Goal: Information Seeking & Learning: Learn about a topic

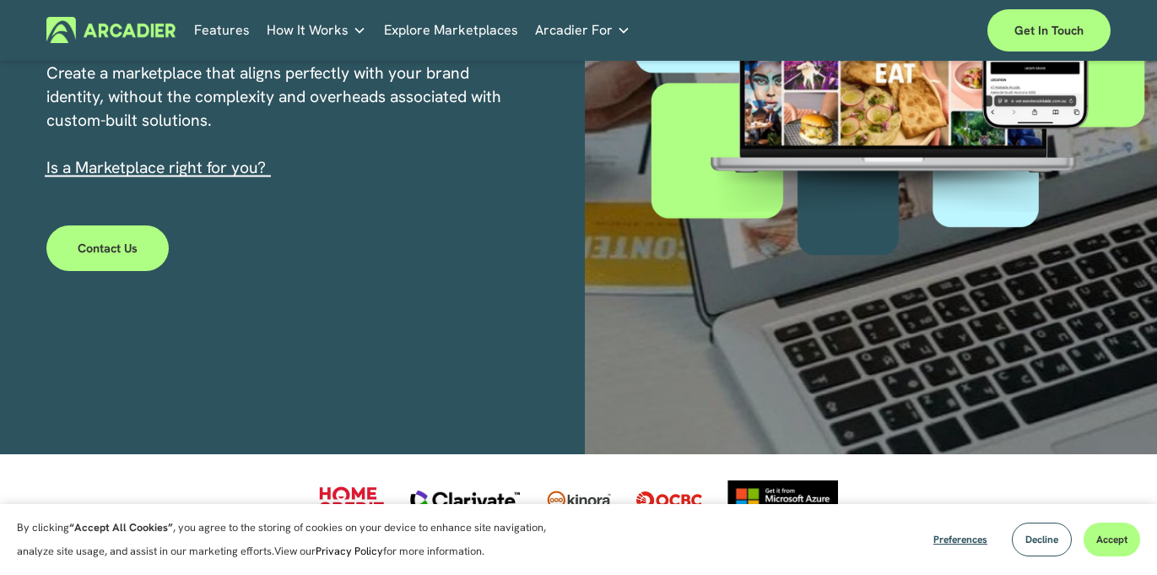
scroll to position [563, 0]
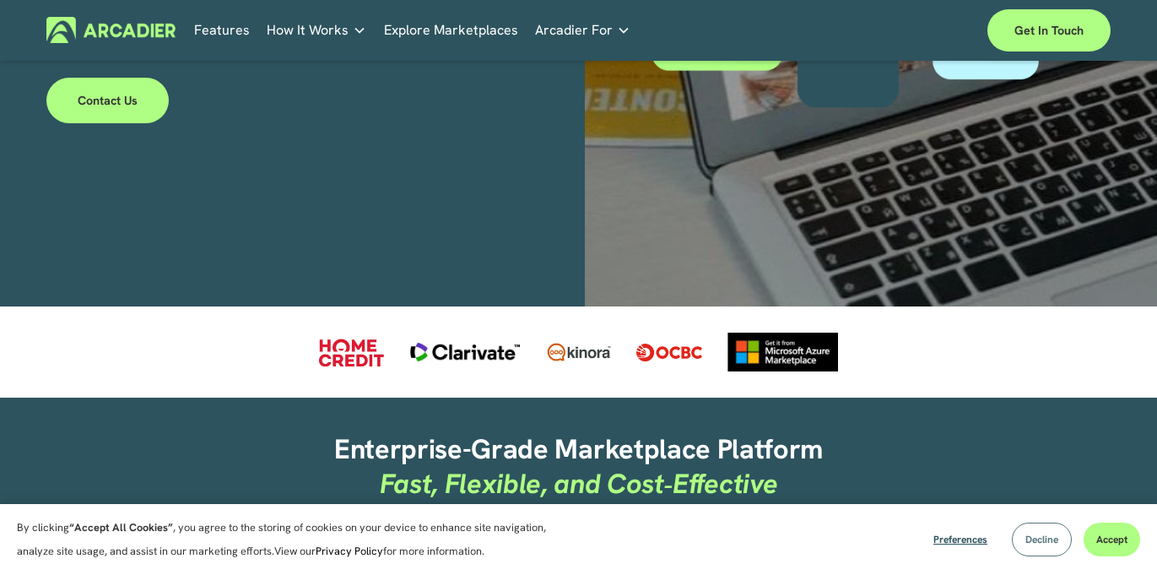
click at [1042, 538] on span "Decline" at bounding box center [1041, 538] width 33 height 13
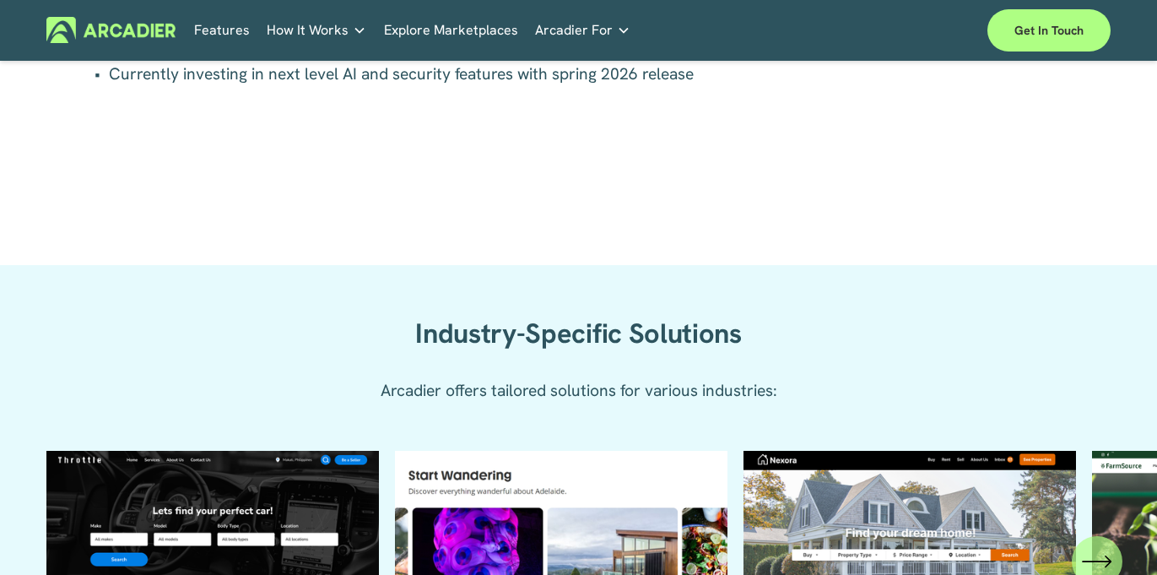
scroll to position [1687, 0]
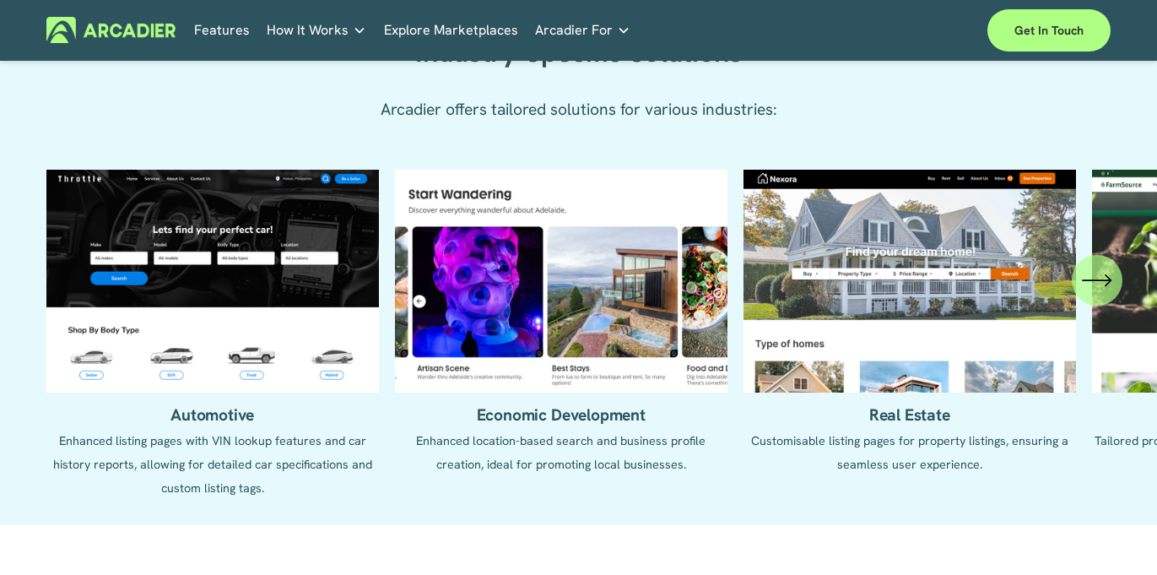
click at [221, 35] on link "Features" at bounding box center [222, 30] width 56 height 26
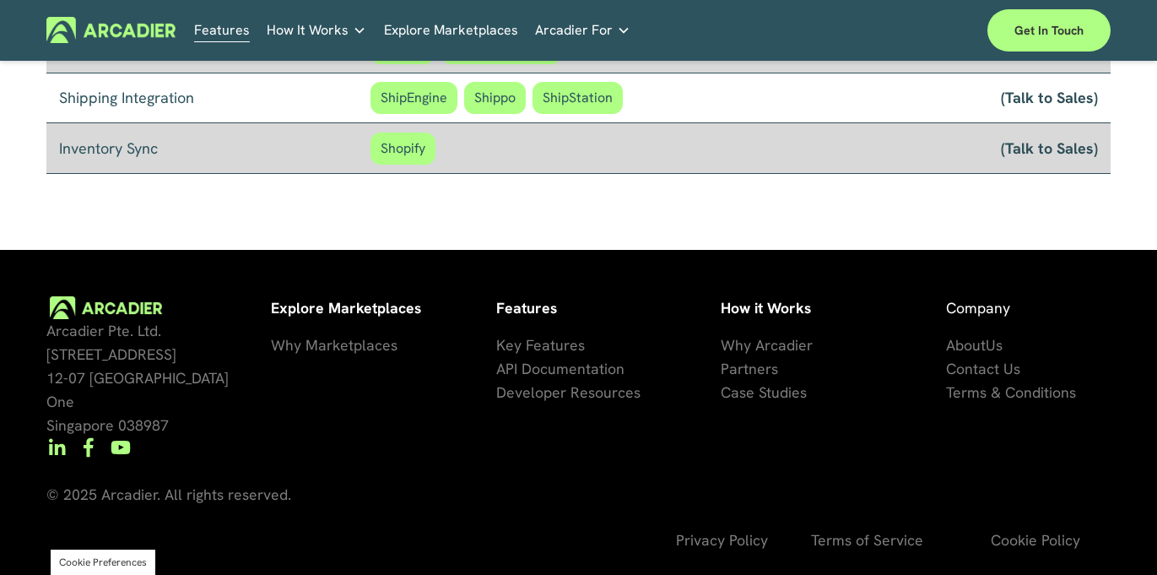
scroll to position [1380, 0]
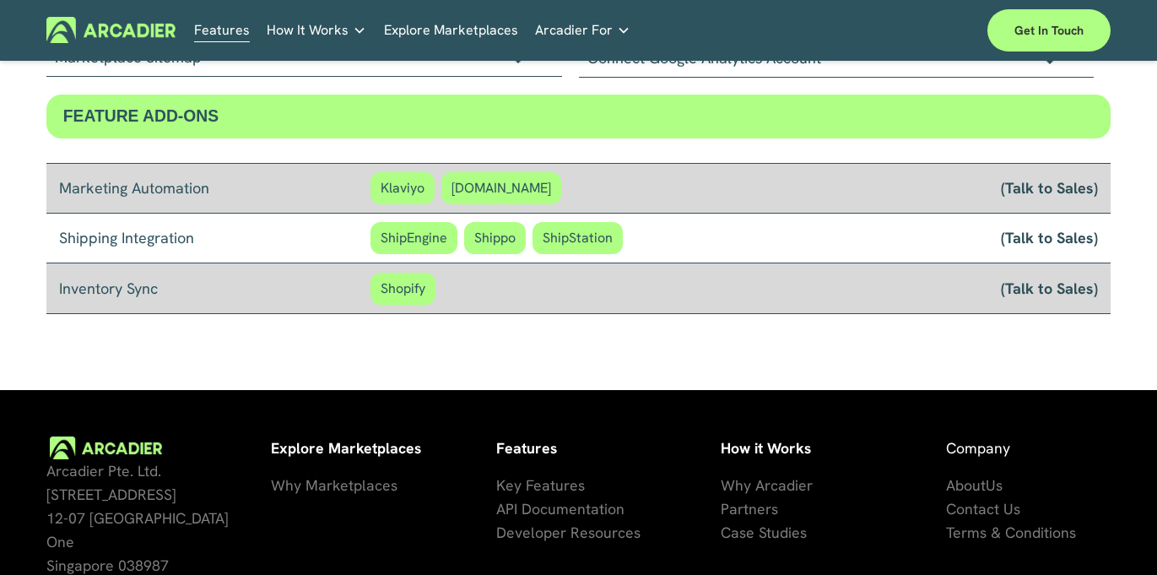
click at [0, 0] on link "Automotive Associations We power automotive association member services seamles…" at bounding box center [0, 0] width 0 height 0
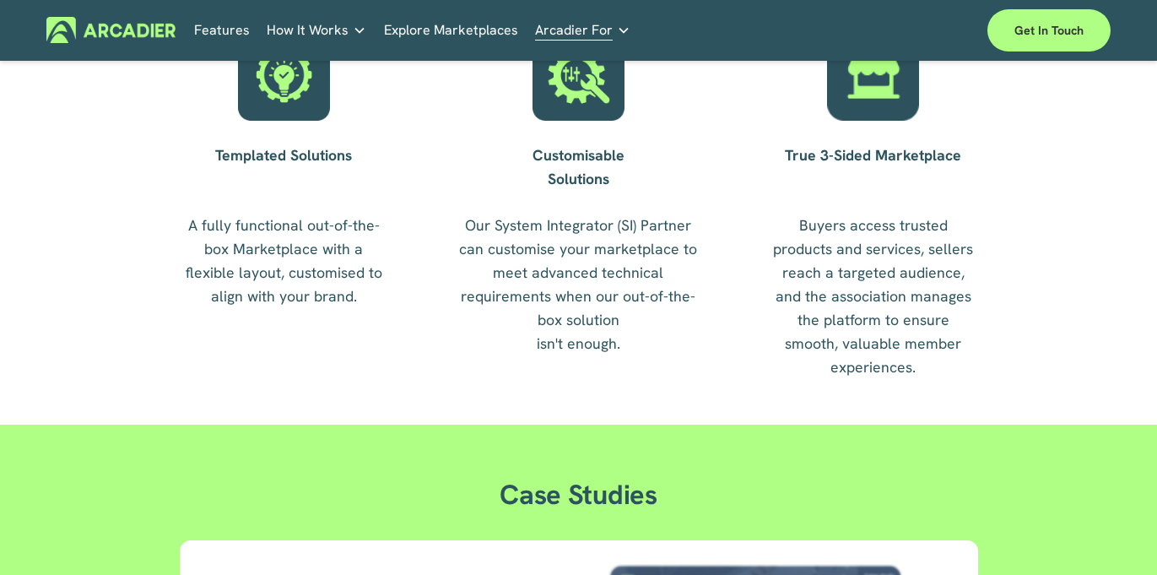
scroll to position [1687, 0]
